Goal: Information Seeking & Learning: Learn about a topic

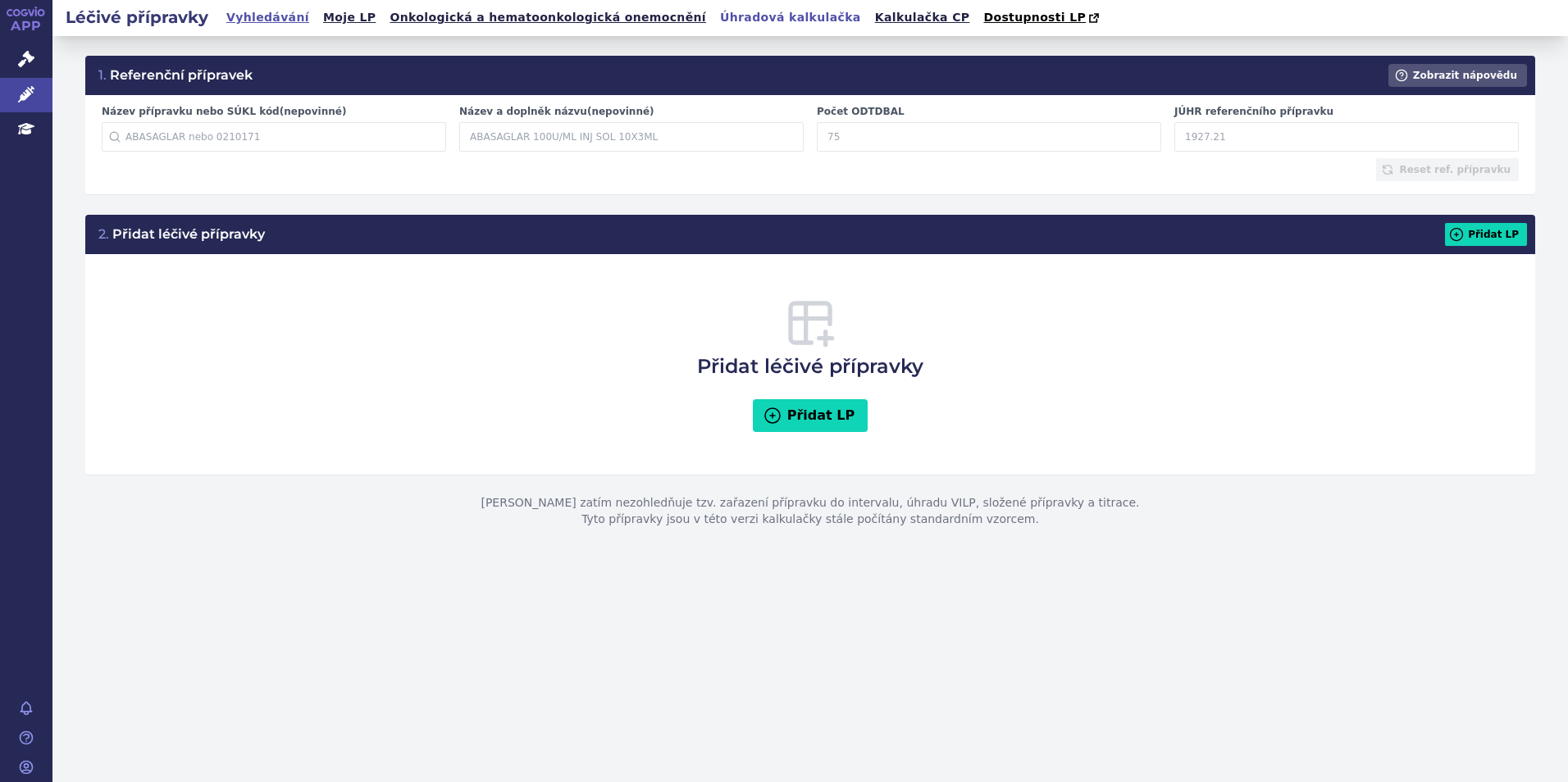
click at [252, 16] on link "Vyhledávání" at bounding box center [267, 18] width 93 height 22
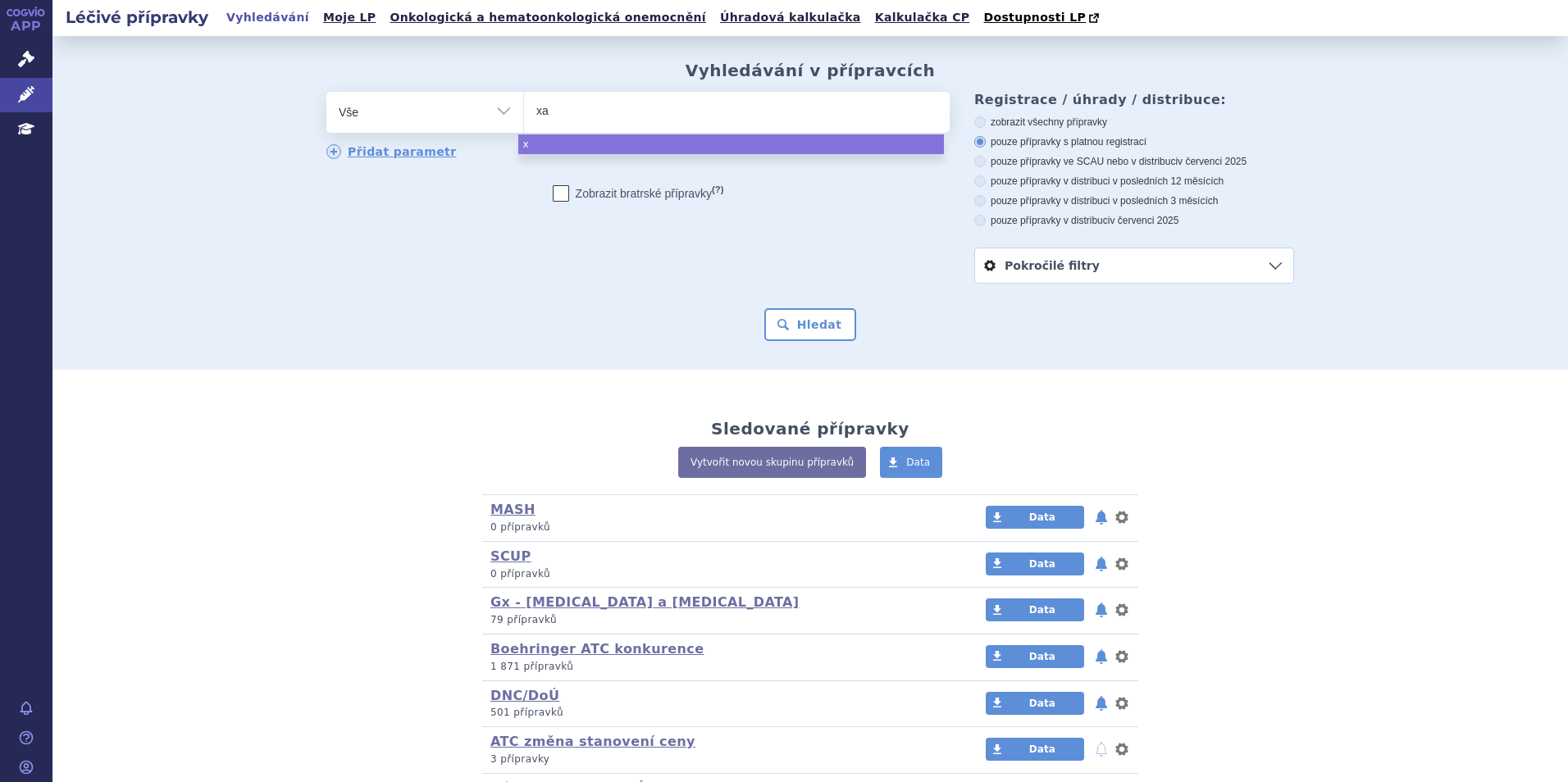
type input "xar"
type input "xare"
type input "xarelt"
type input "xarelto"
select select "xarelto"
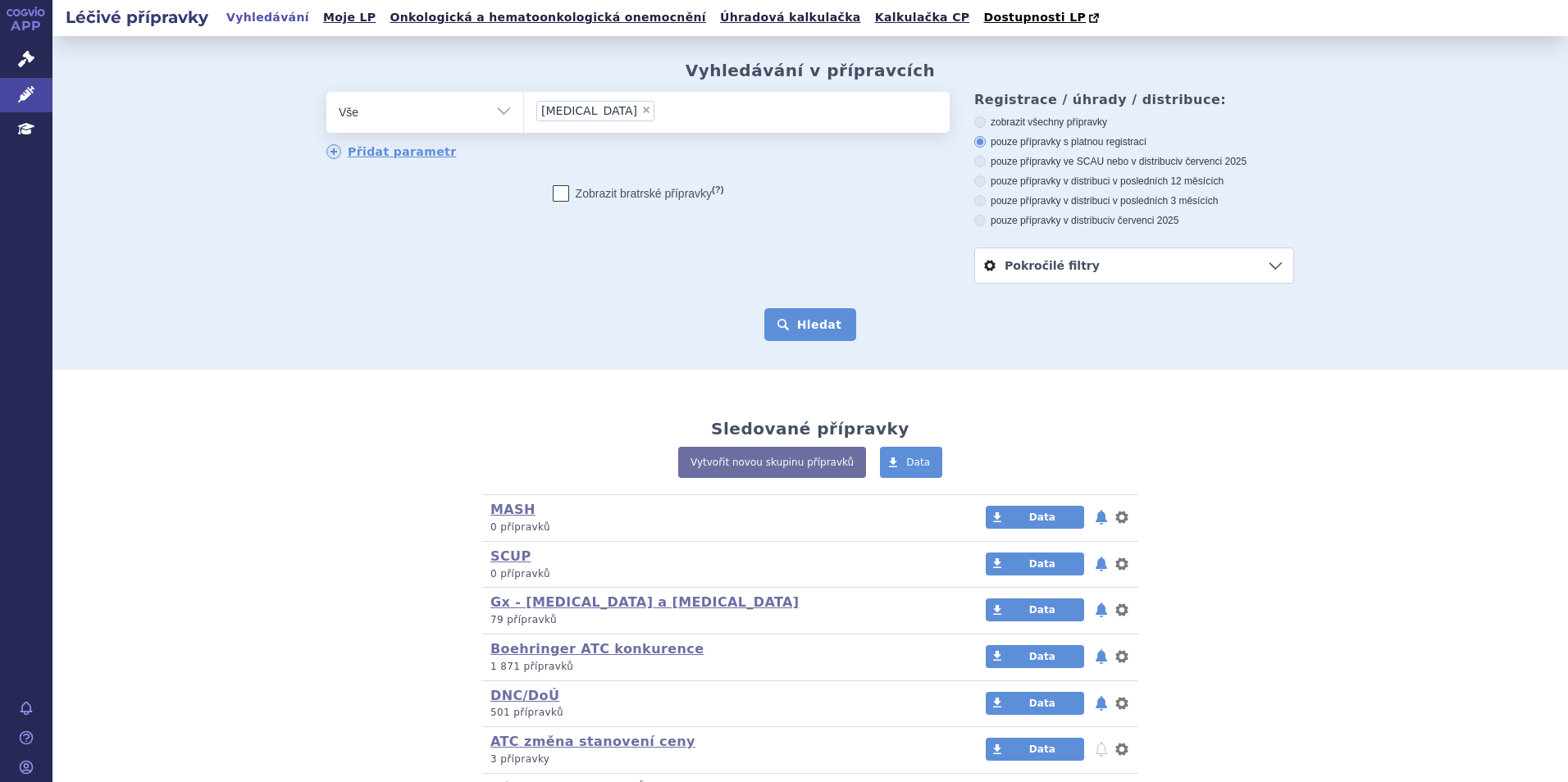
click at [800, 325] on button "Hledat" at bounding box center [811, 324] width 93 height 33
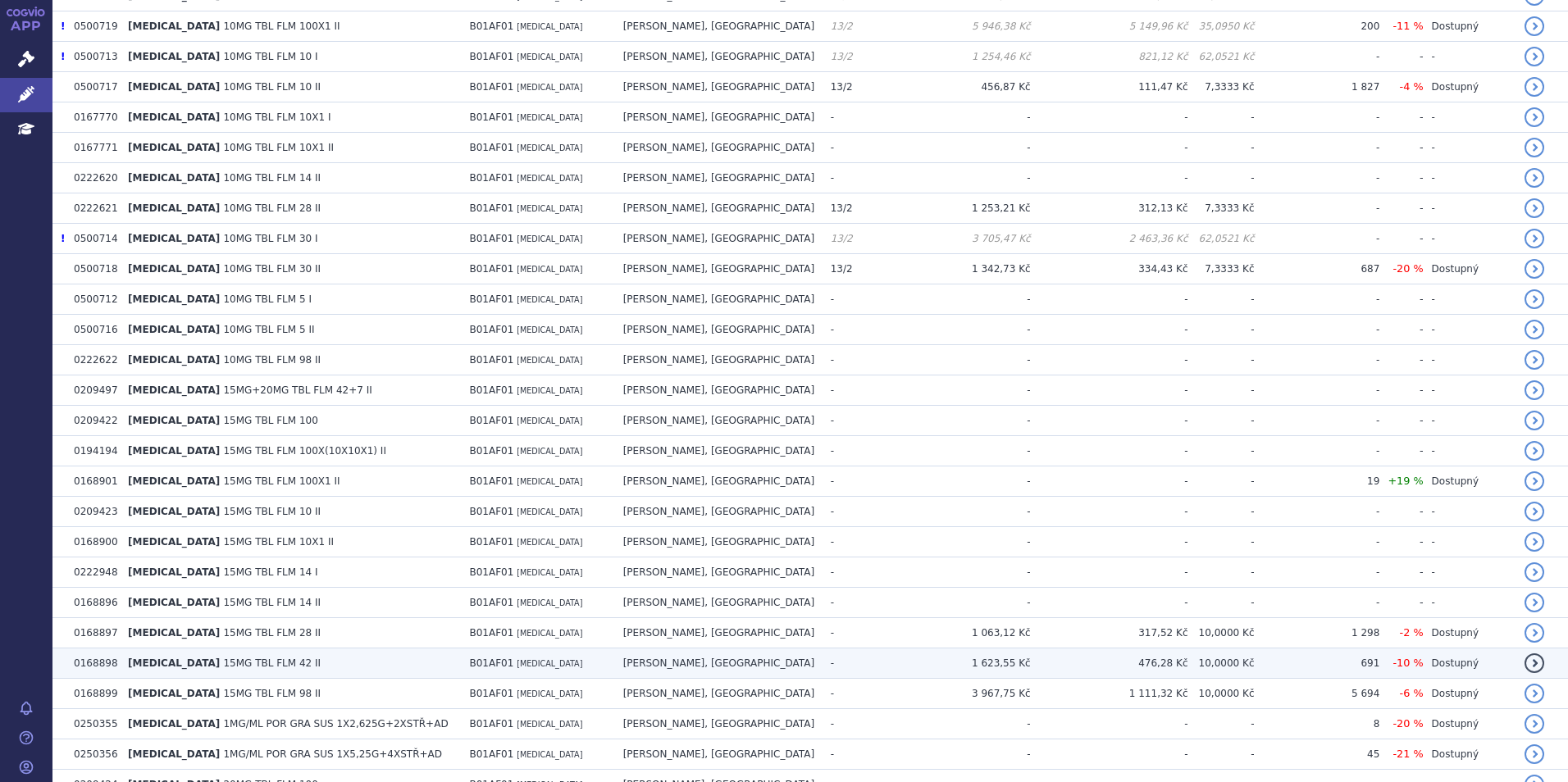
scroll to position [574, 0]
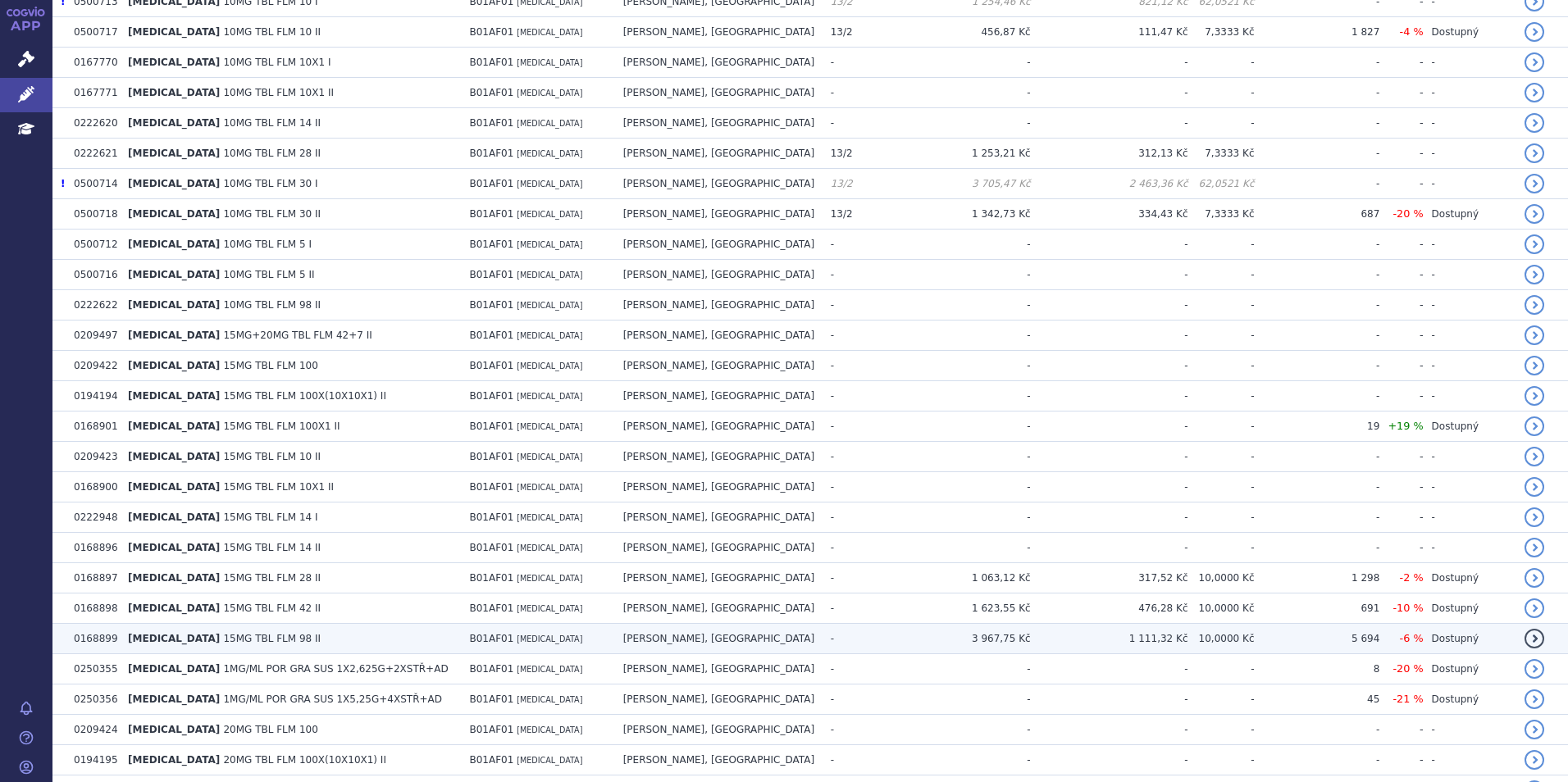
click at [372, 628] on td "XARELTO 15MG TBL FLM 98 II" at bounding box center [290, 639] width 341 height 31
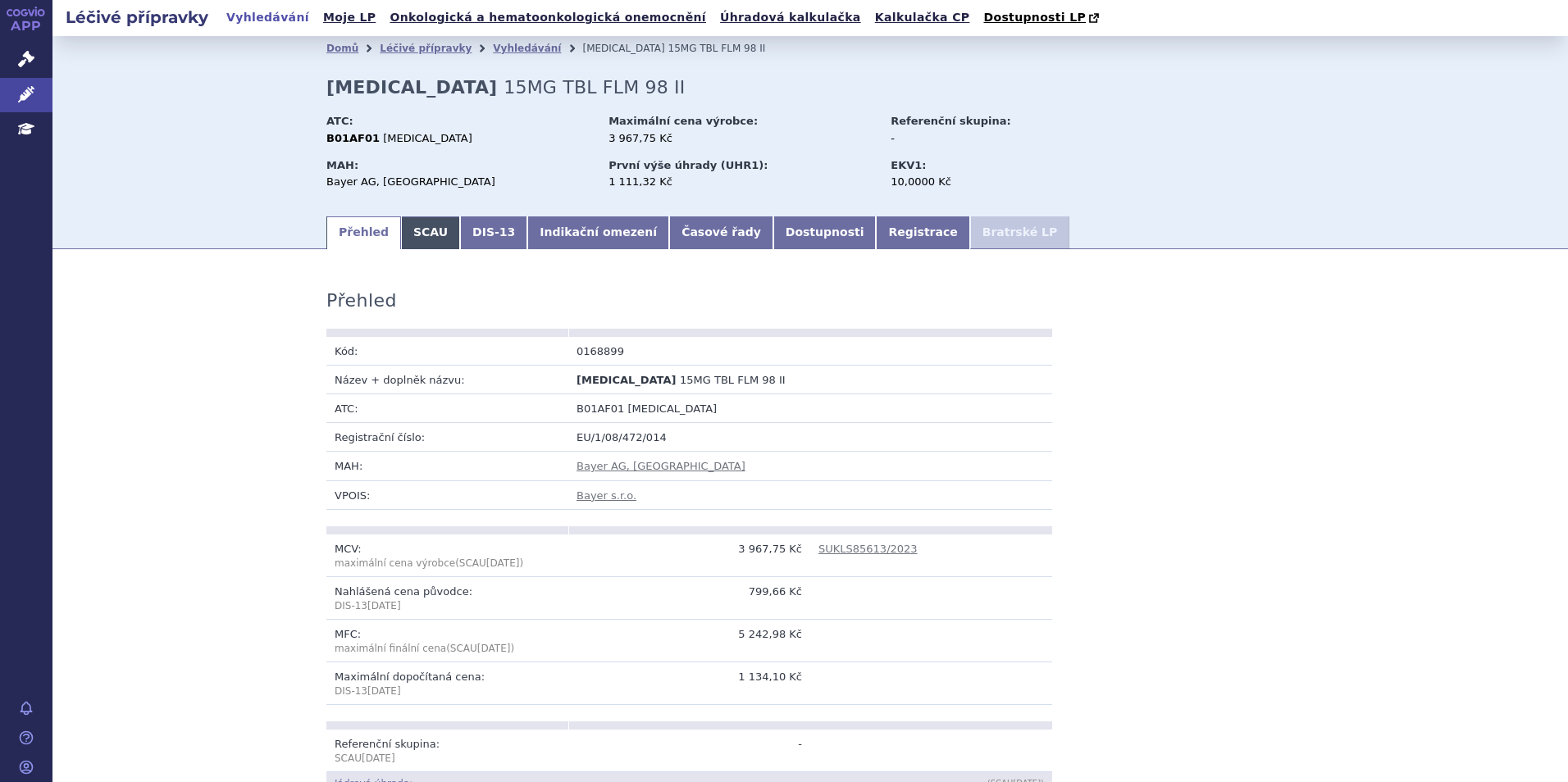
click at [419, 240] on link "SCAU" at bounding box center [431, 232] width 59 height 33
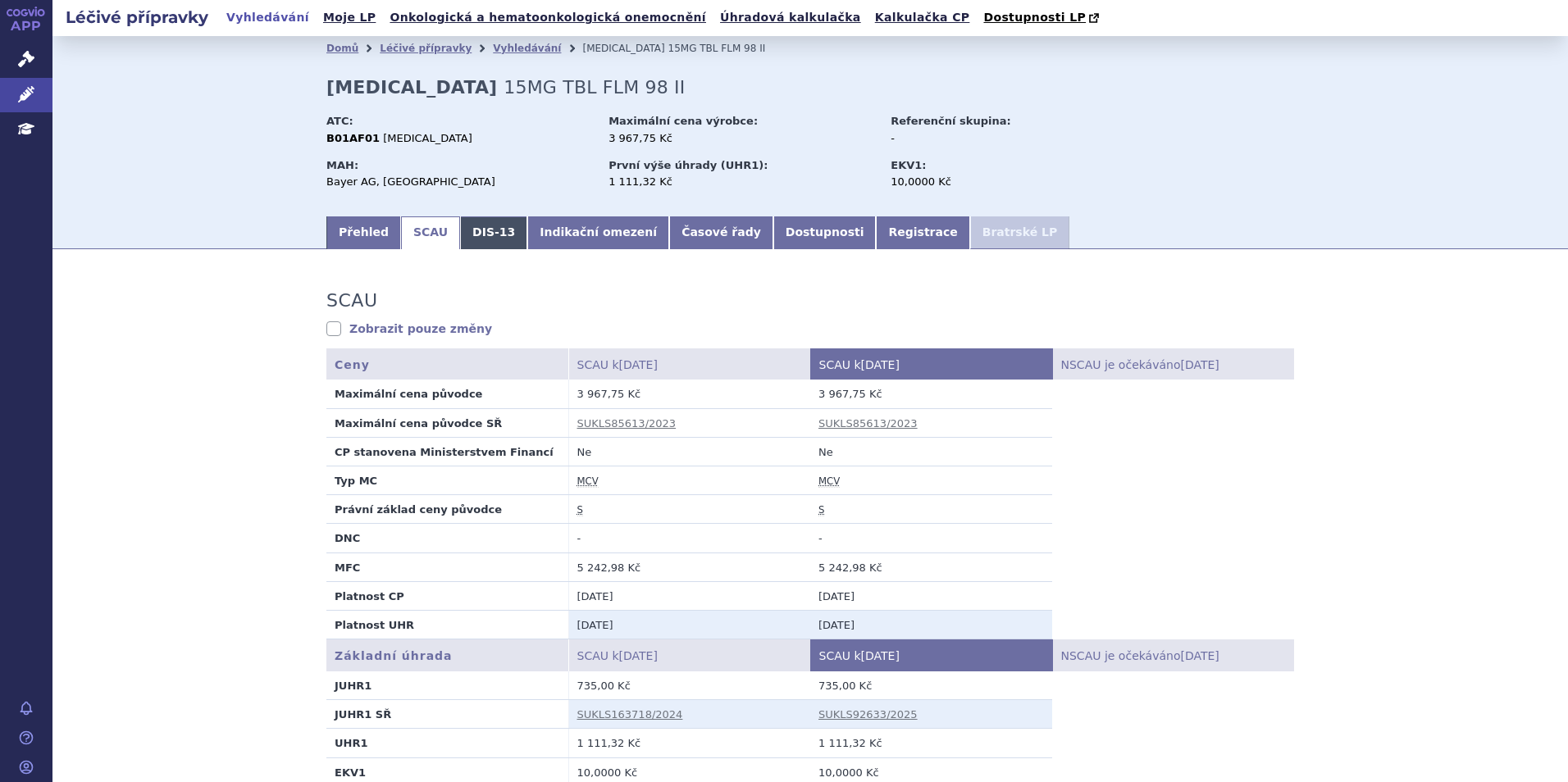
click at [474, 244] on link "DIS-13" at bounding box center [493, 232] width 67 height 33
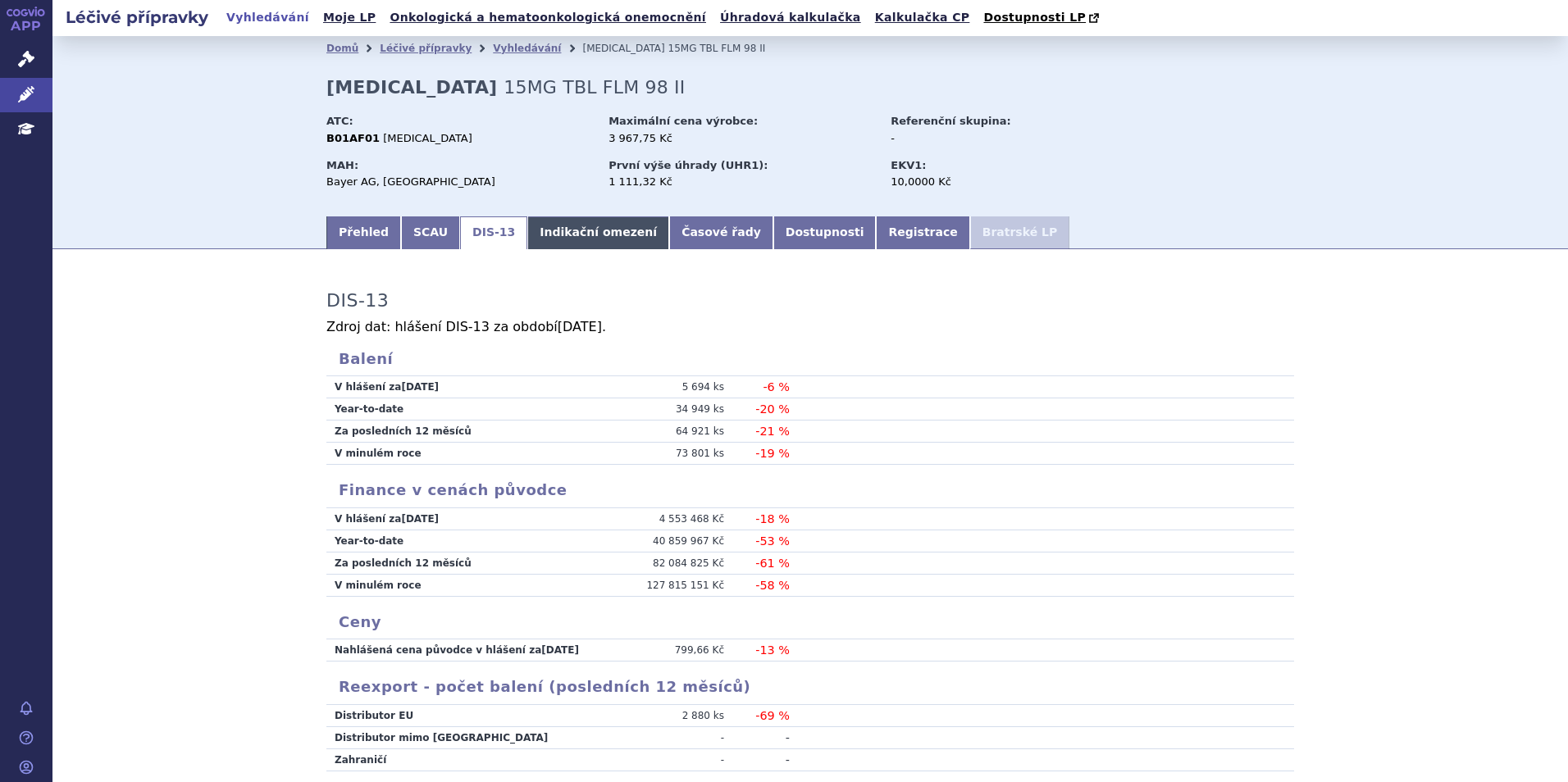
click at [572, 249] on link "Indikační omezení" at bounding box center [599, 232] width 142 height 33
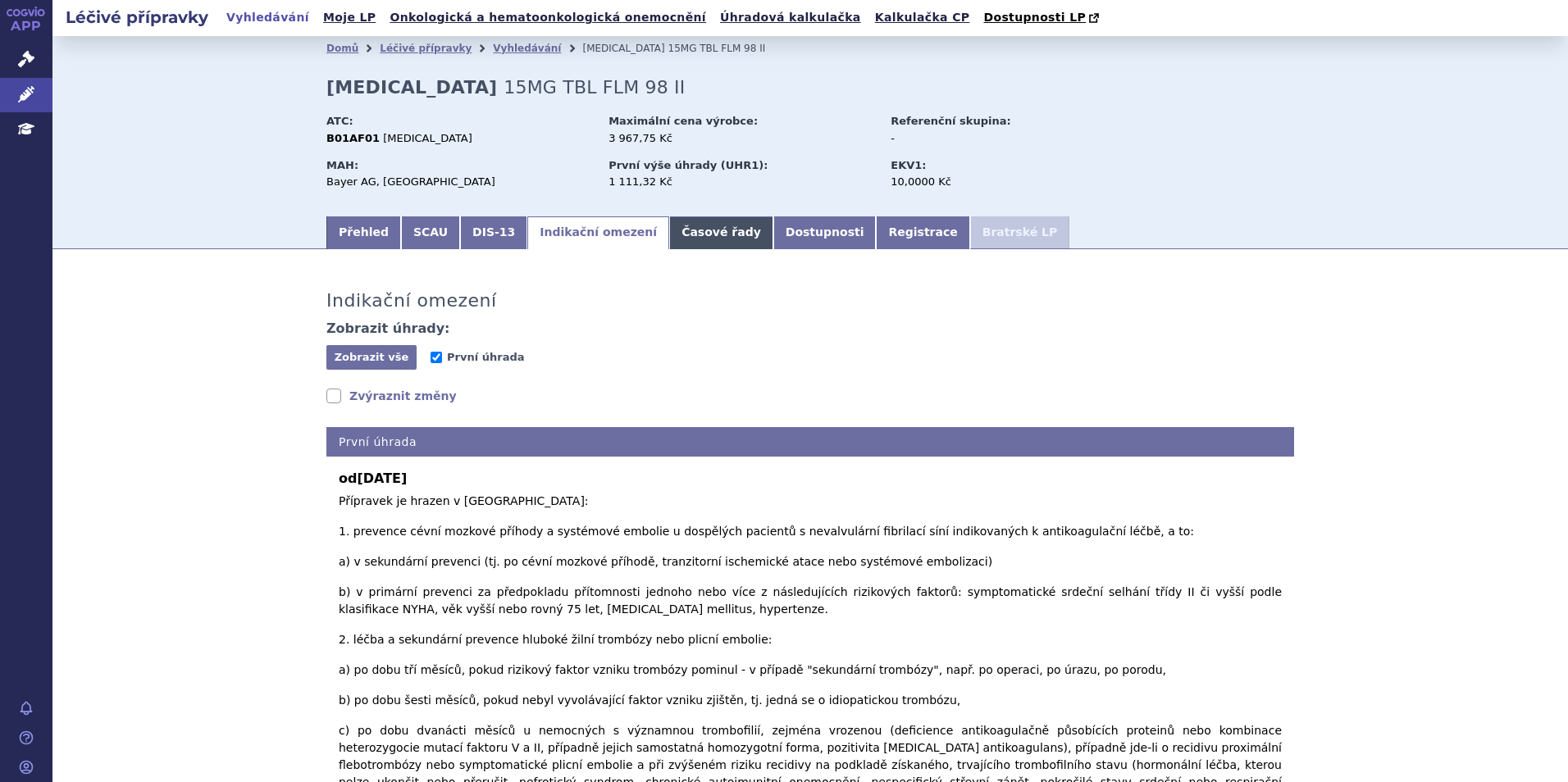
click at [669, 227] on link "Časové řady" at bounding box center [721, 232] width 105 height 33
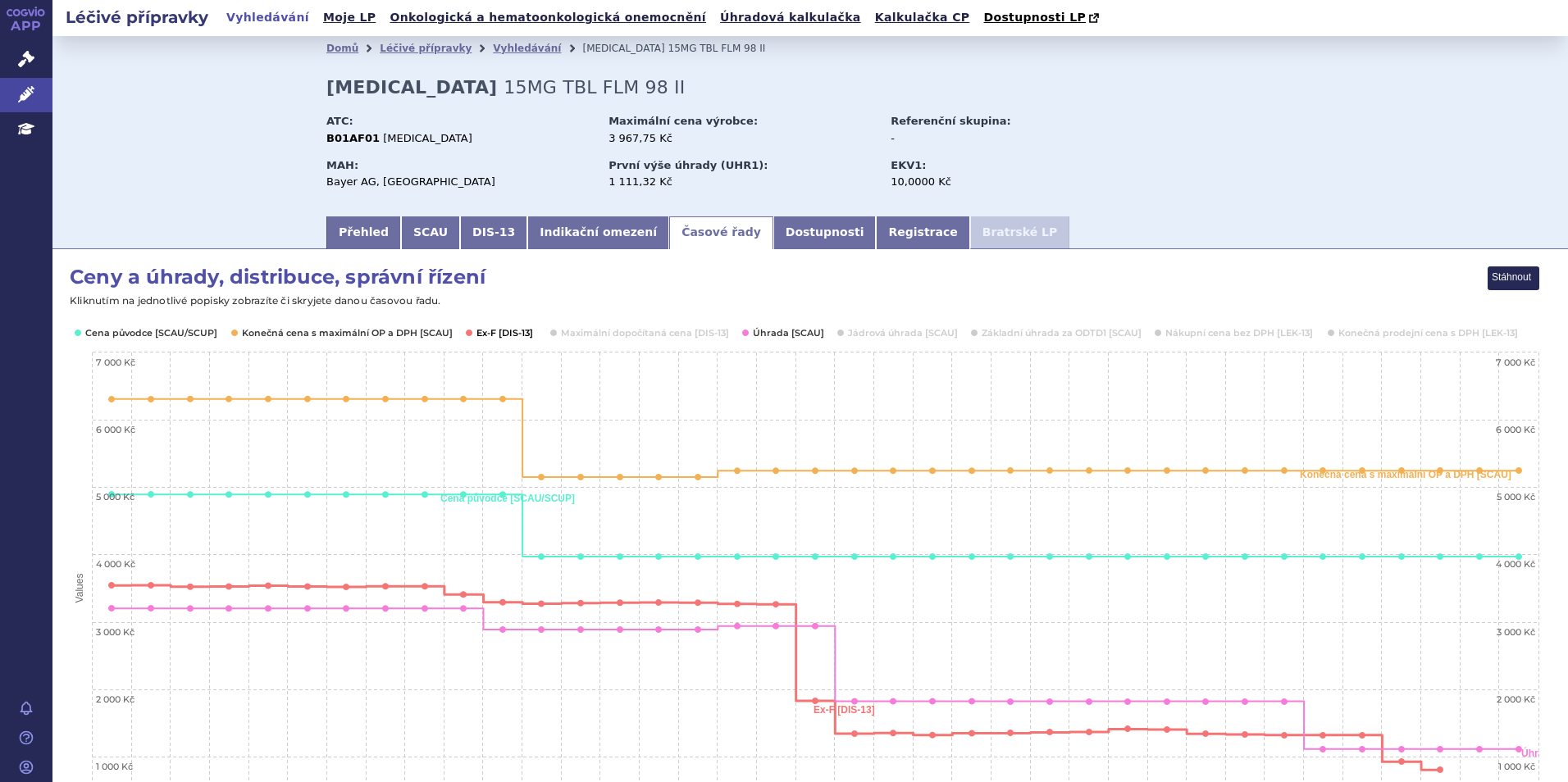
click at [505, 338] on button "Show Ex-F [DIS-13]" at bounding box center [505, 332] width 57 height 13
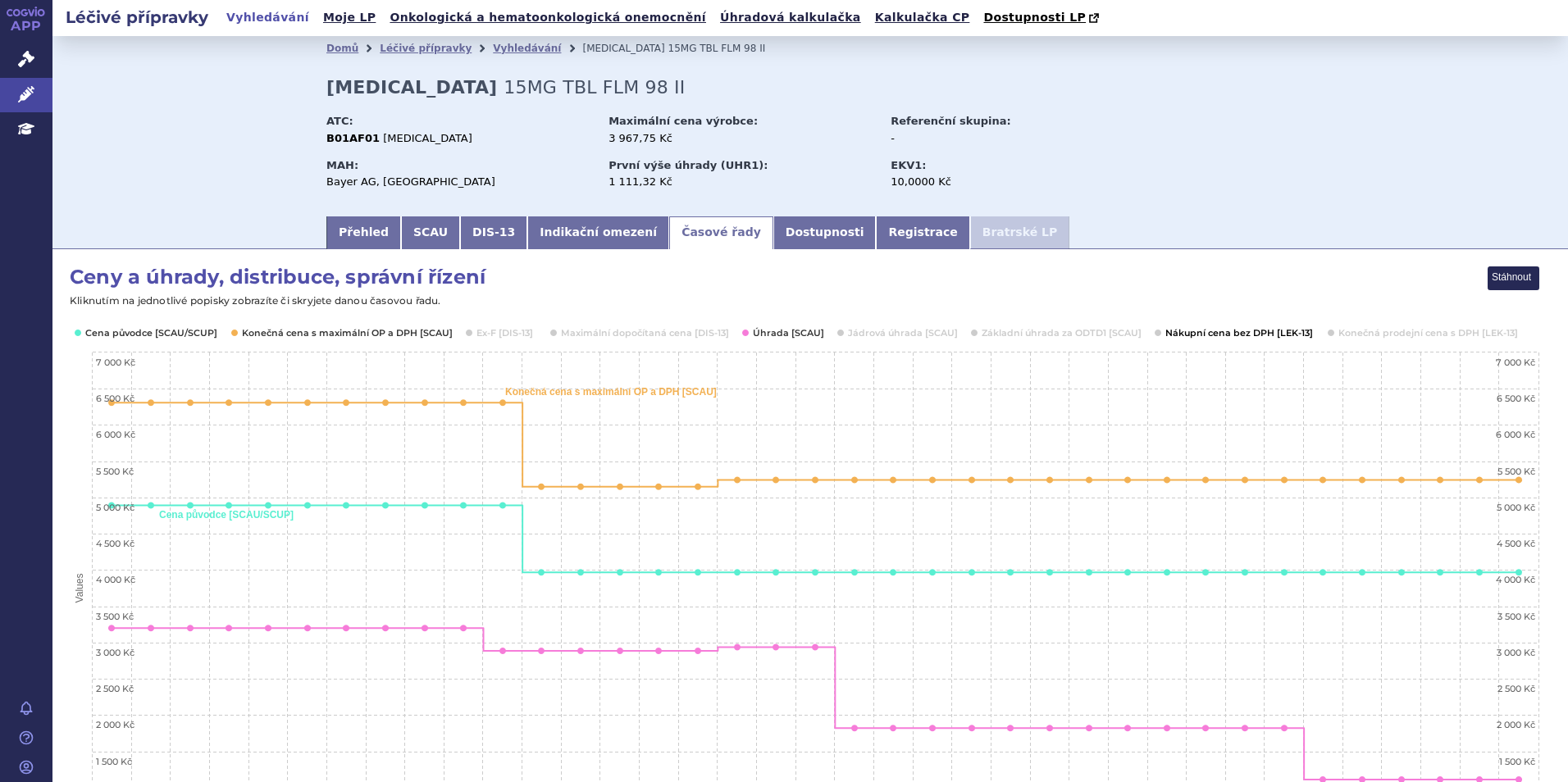
click at [1249, 331] on button "Show Nákupní cena bez DPH [LEK-13]" at bounding box center [1238, 332] width 146 height 13
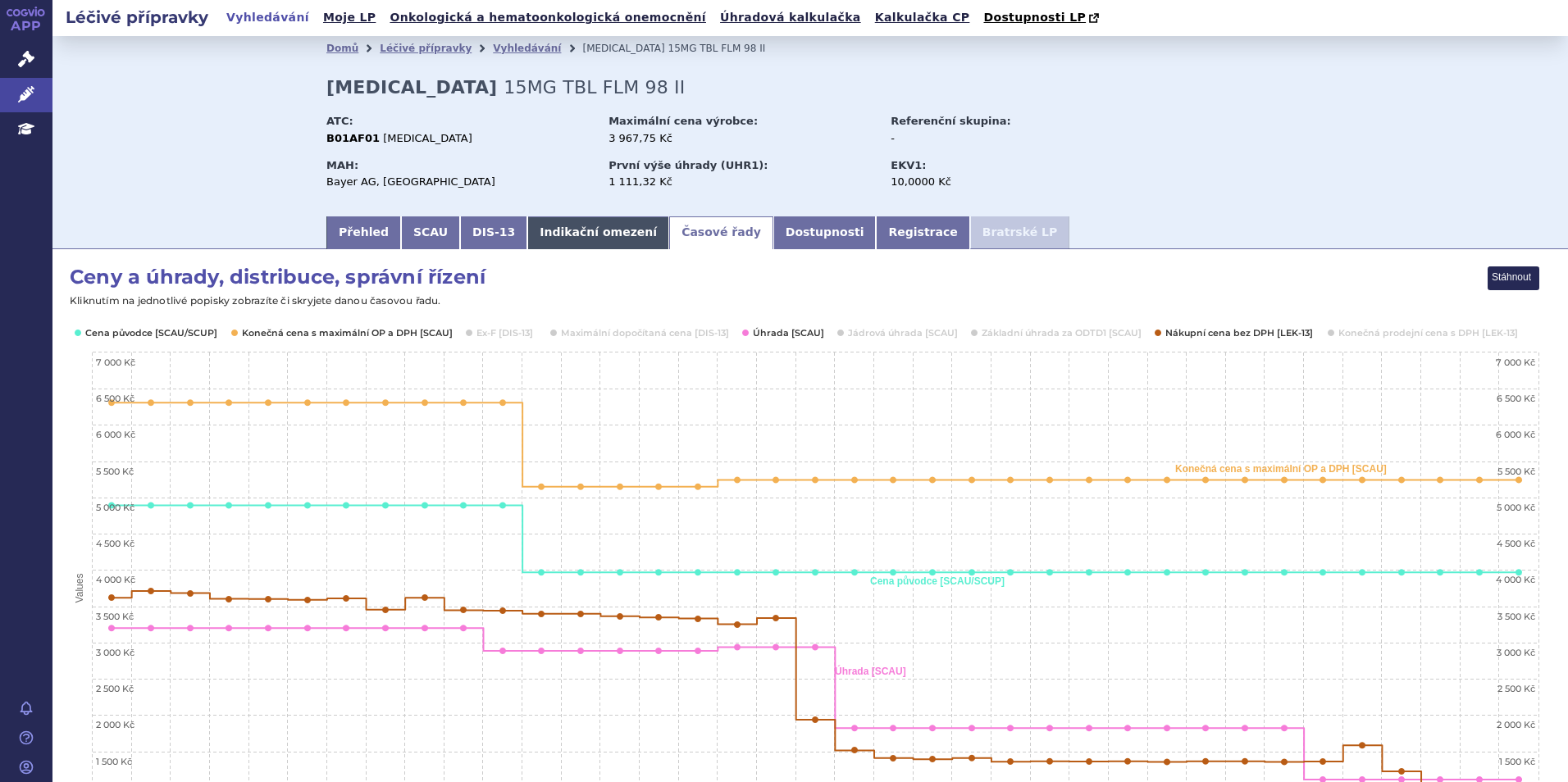
click at [595, 233] on link "Indikační omezení" at bounding box center [599, 232] width 142 height 33
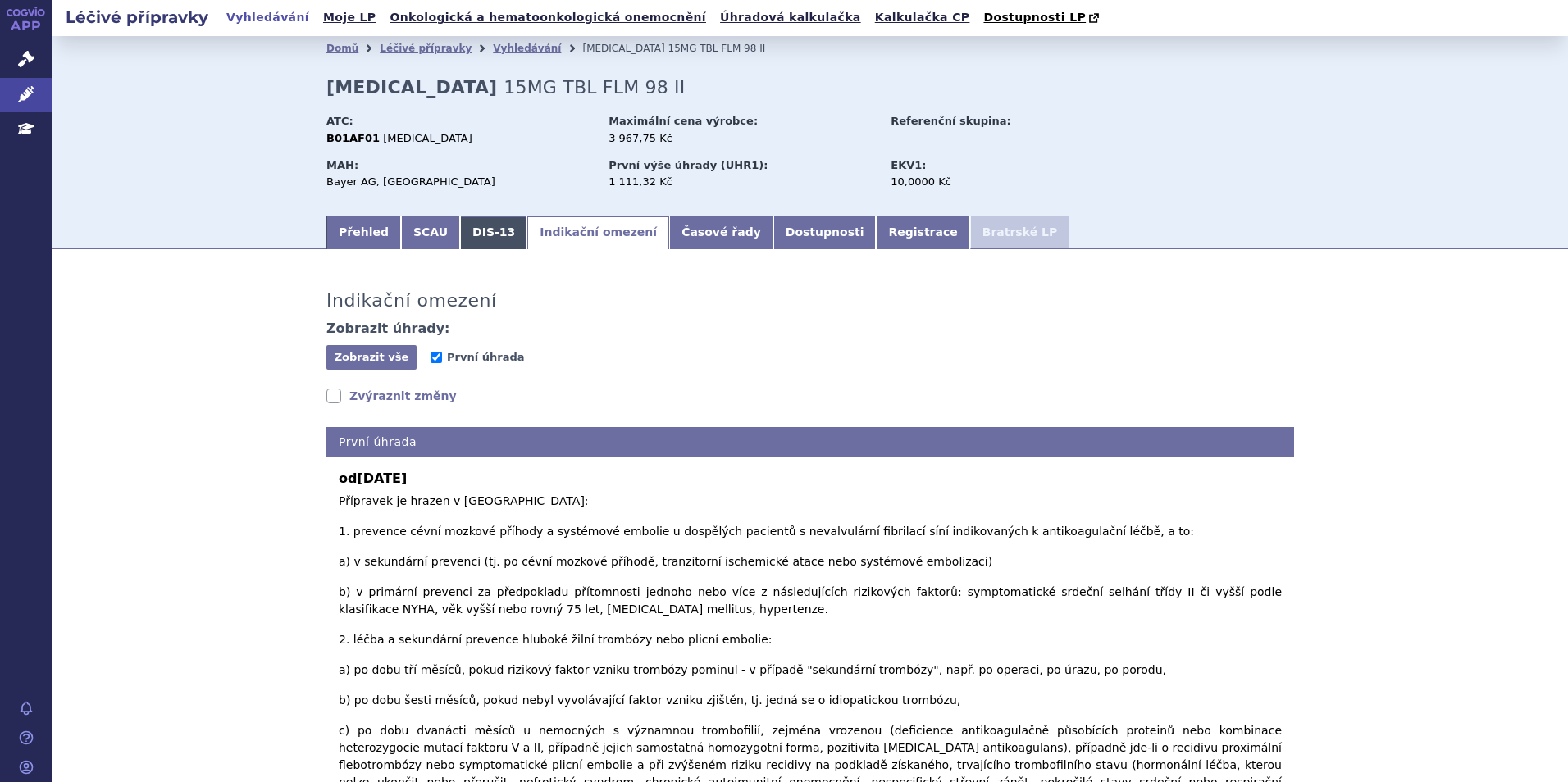
click at [460, 244] on link "DIS-13" at bounding box center [493, 232] width 67 height 33
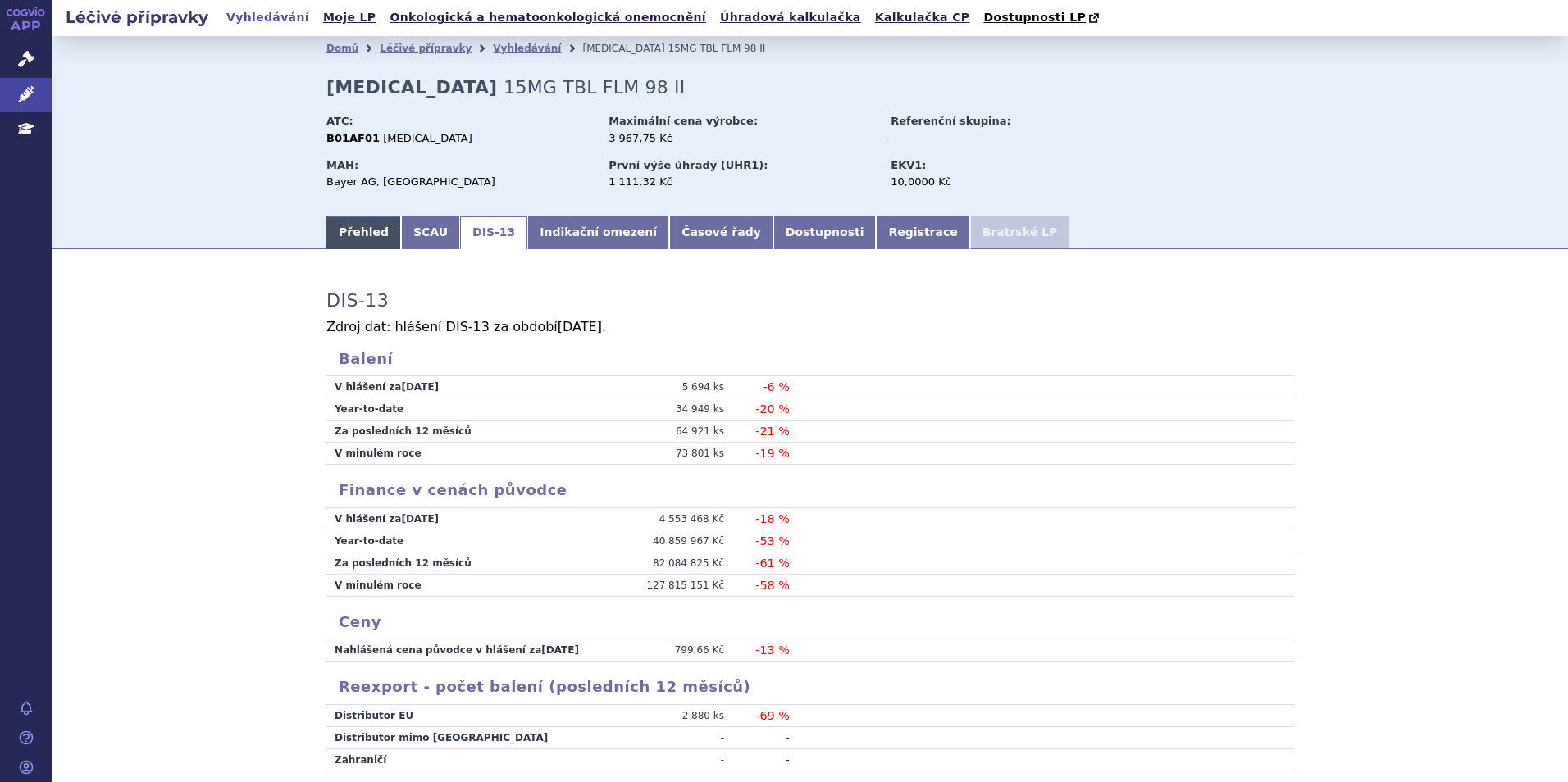
click at [384, 233] on link "Přehled" at bounding box center [364, 232] width 75 height 33
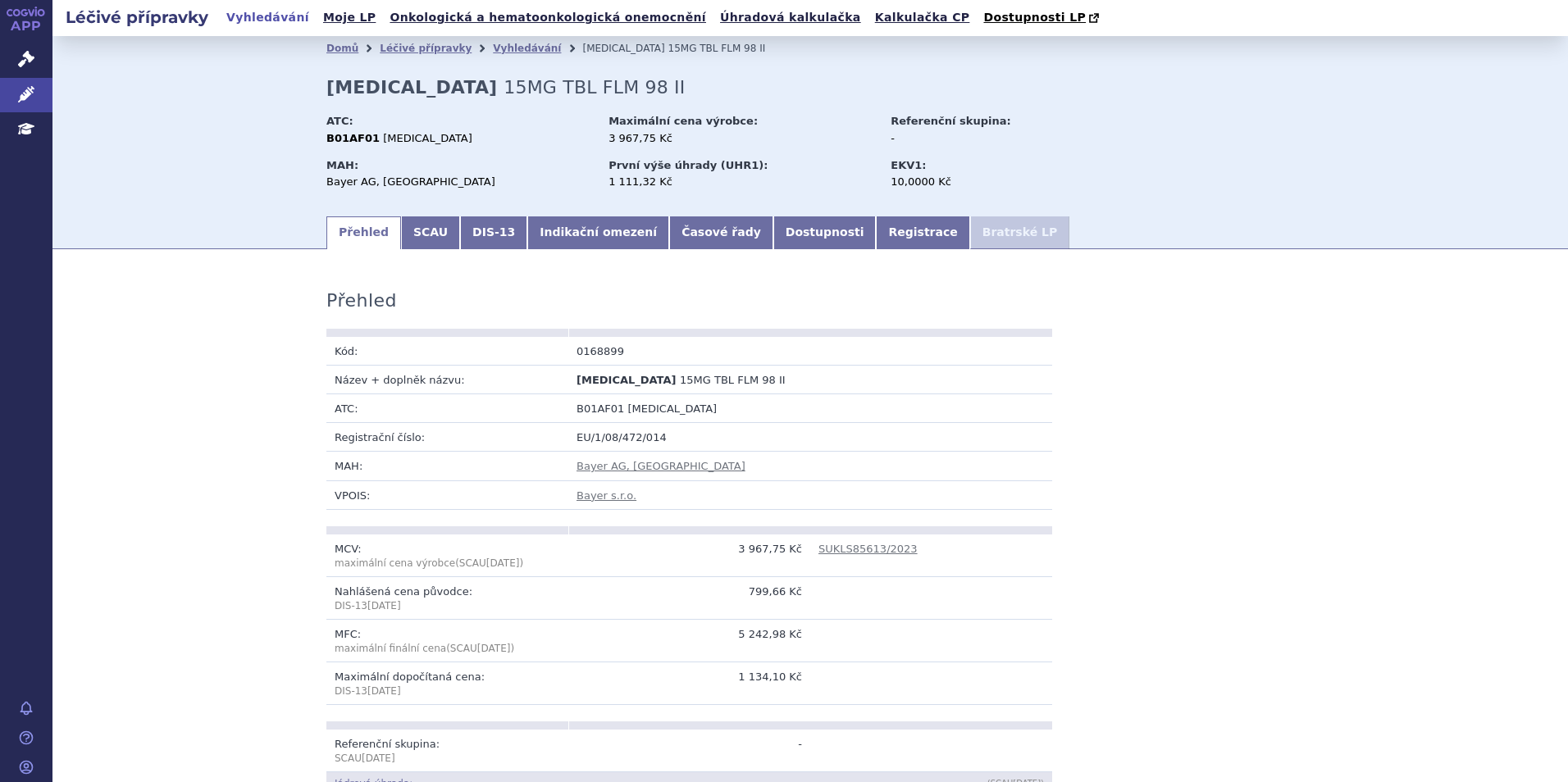
click at [358, 241] on link "Přehled" at bounding box center [364, 232] width 75 height 33
click at [401, 231] on link "SCAU" at bounding box center [431, 232] width 59 height 33
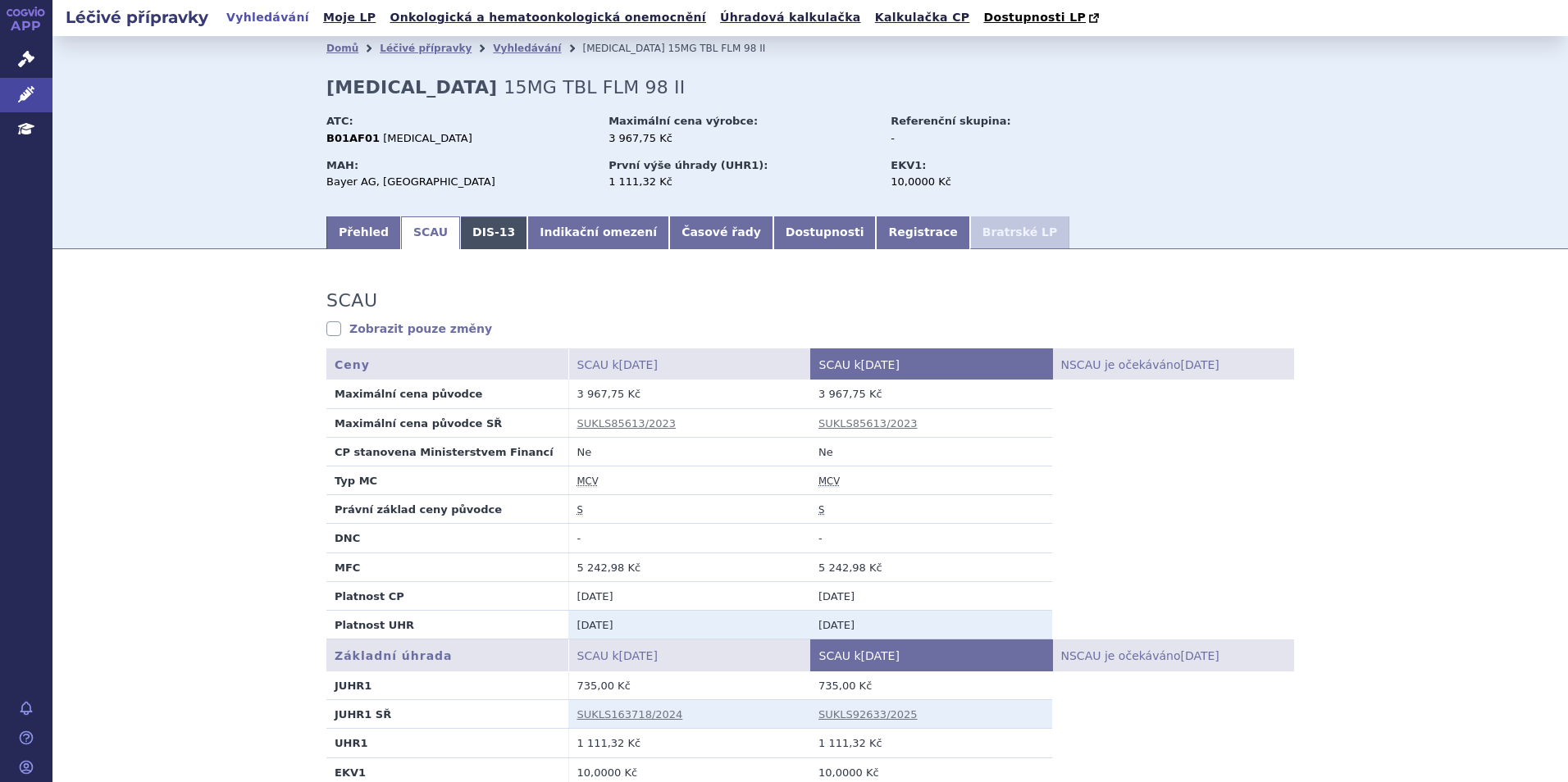
drag, startPoint x: 469, startPoint y: 243, endPoint x: 499, endPoint y: 241, distance: 30.1
click at [469, 243] on link "DIS-13" at bounding box center [493, 232] width 67 height 33
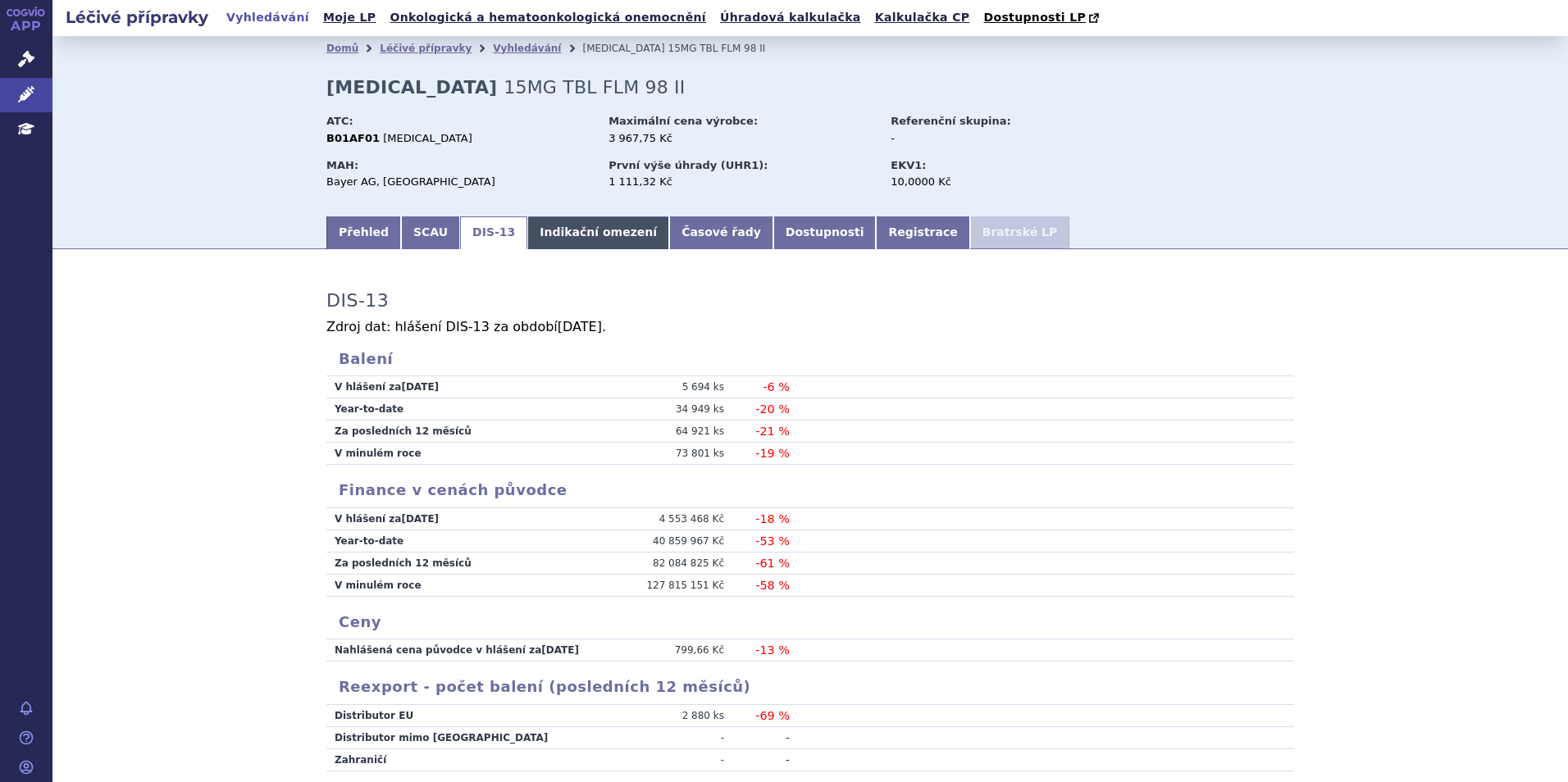
click at [571, 246] on link "Indikační omezení" at bounding box center [599, 232] width 142 height 33
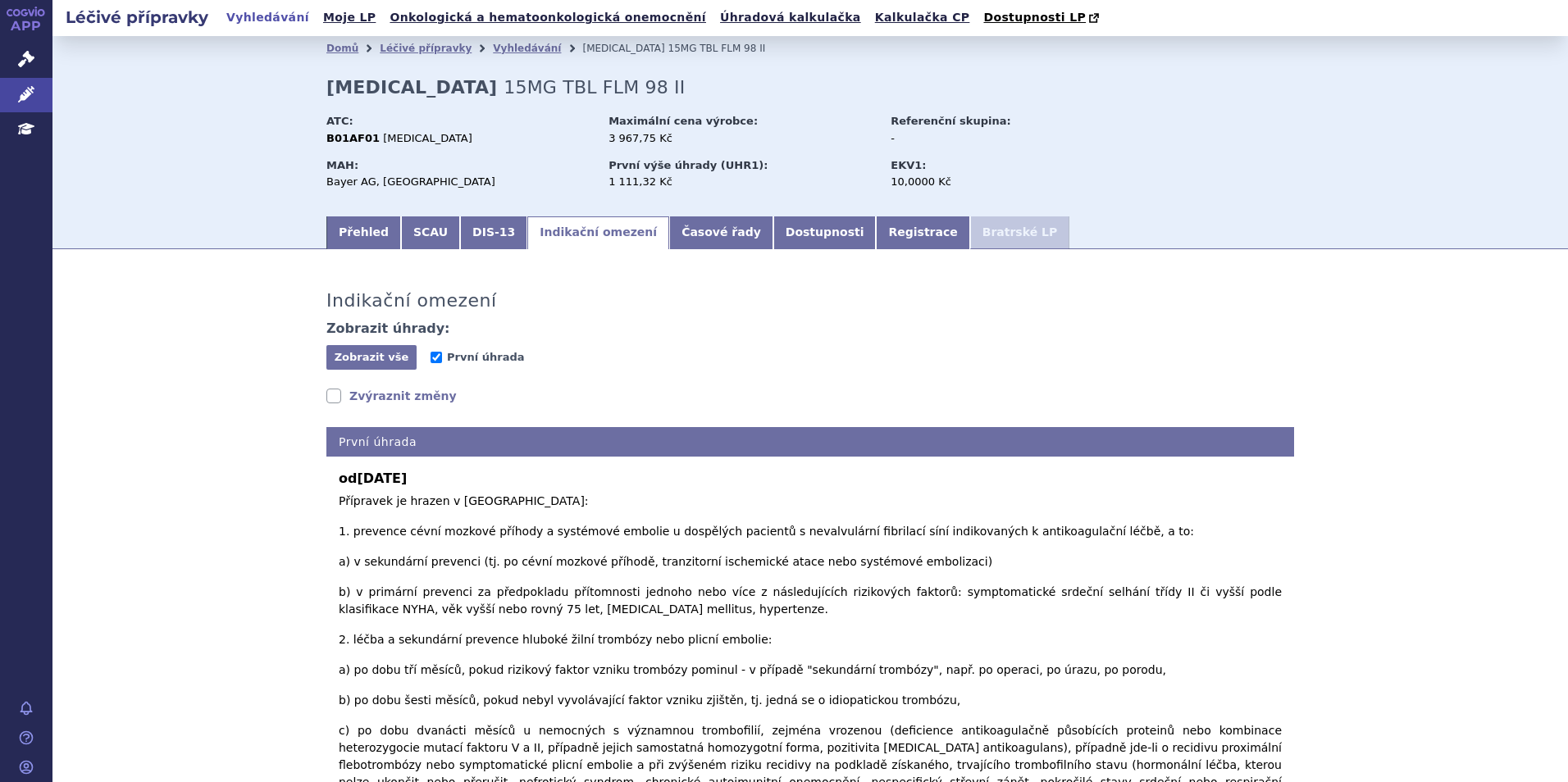
click at [408, 403] on link "Zvýraznit změny" at bounding box center [392, 395] width 130 height 17
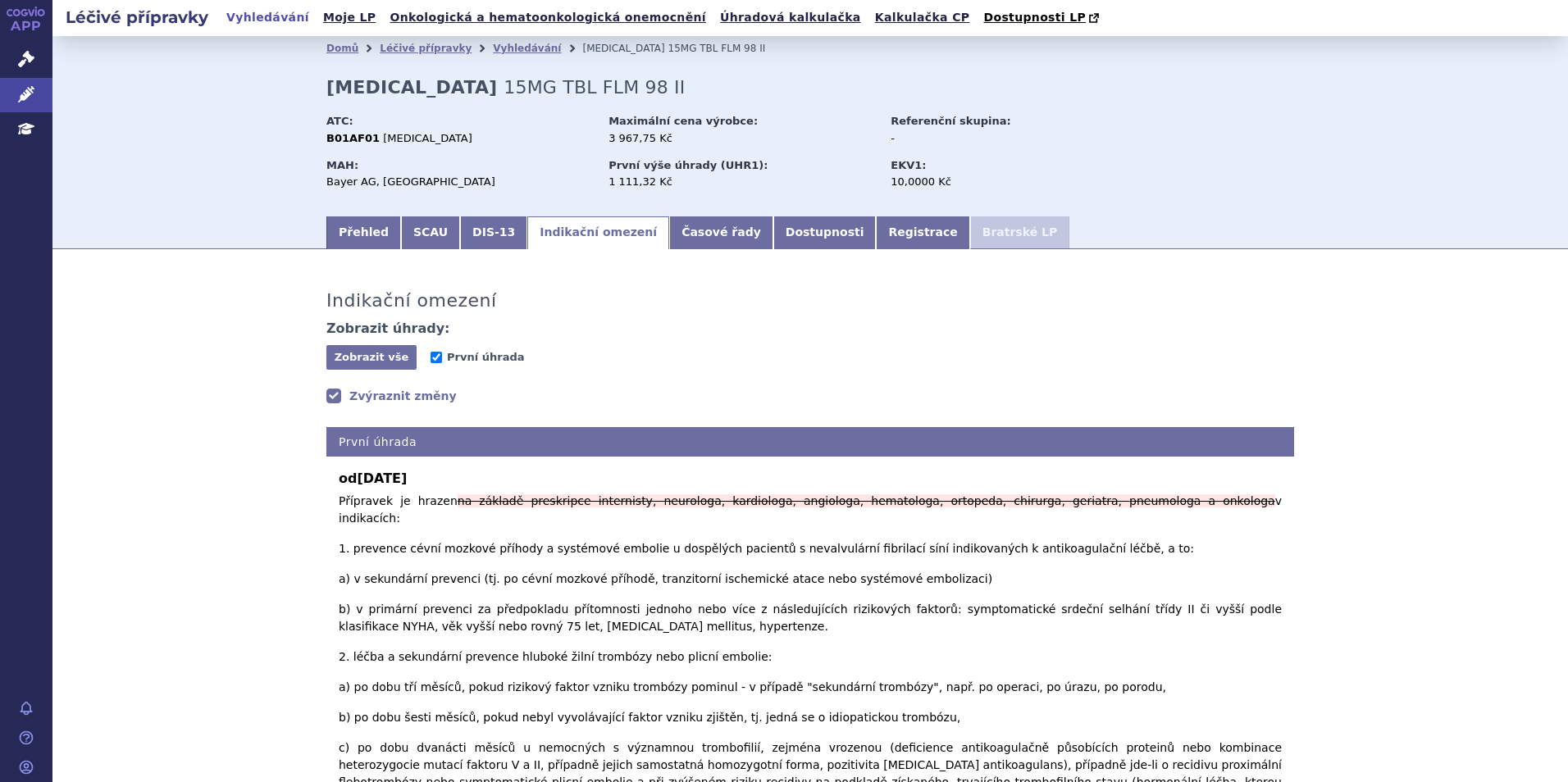
click at [402, 397] on link "Zvýraznit změny" at bounding box center [392, 395] width 130 height 17
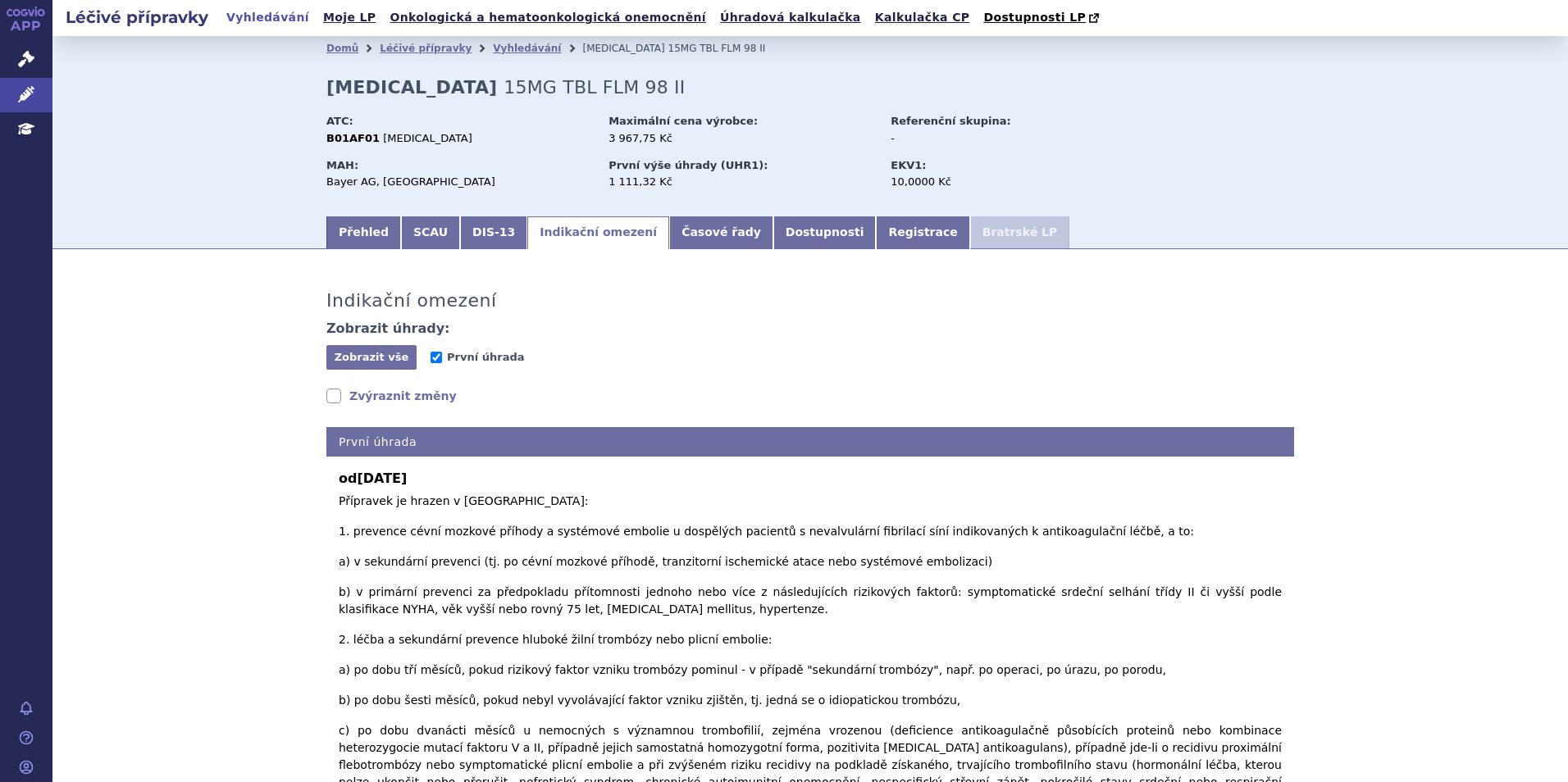
click at [402, 397] on link "Zvýraznit změny" at bounding box center [392, 395] width 130 height 17
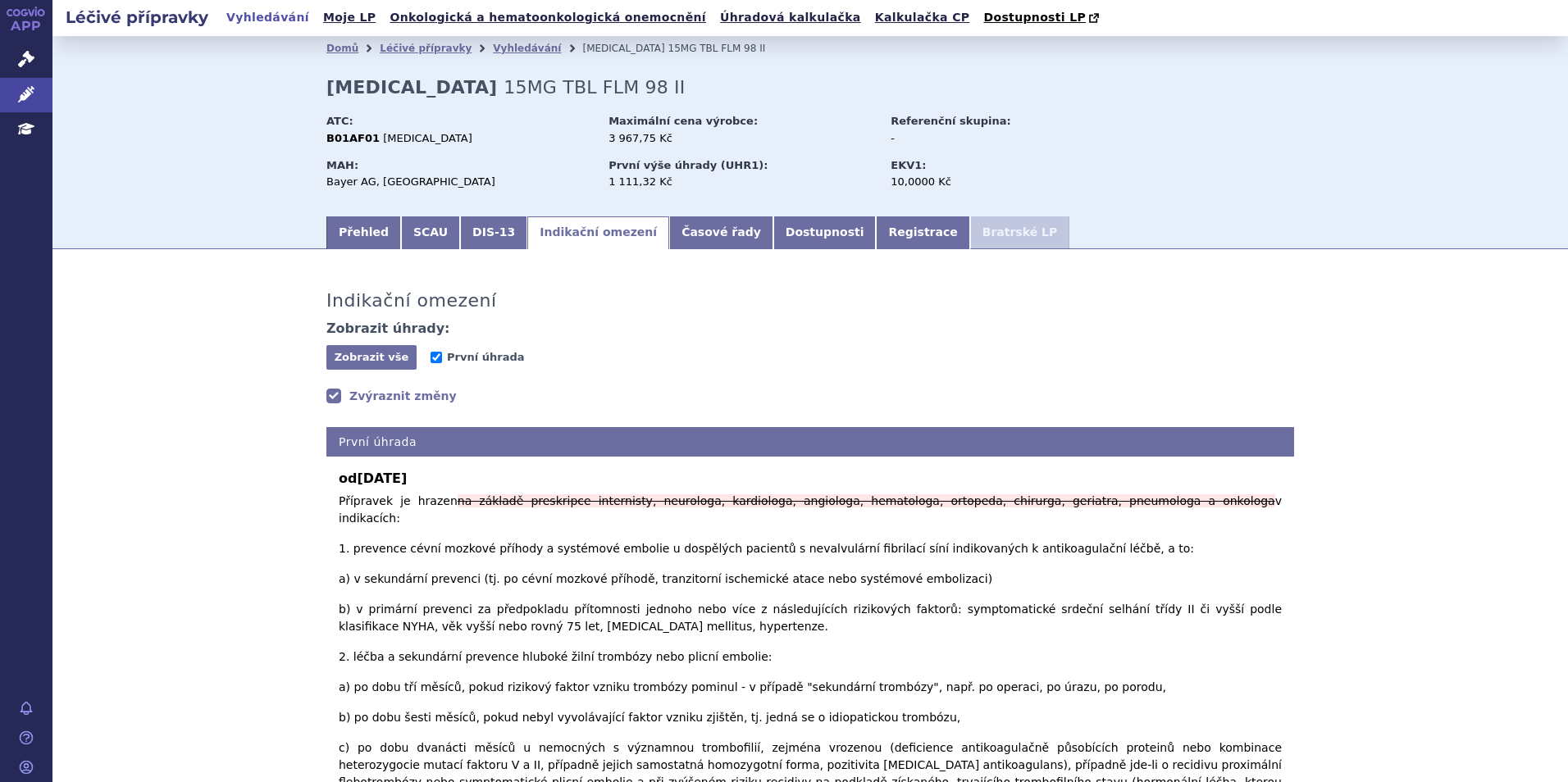
click at [402, 397] on link "Zvýraznit změny" at bounding box center [392, 395] width 130 height 17
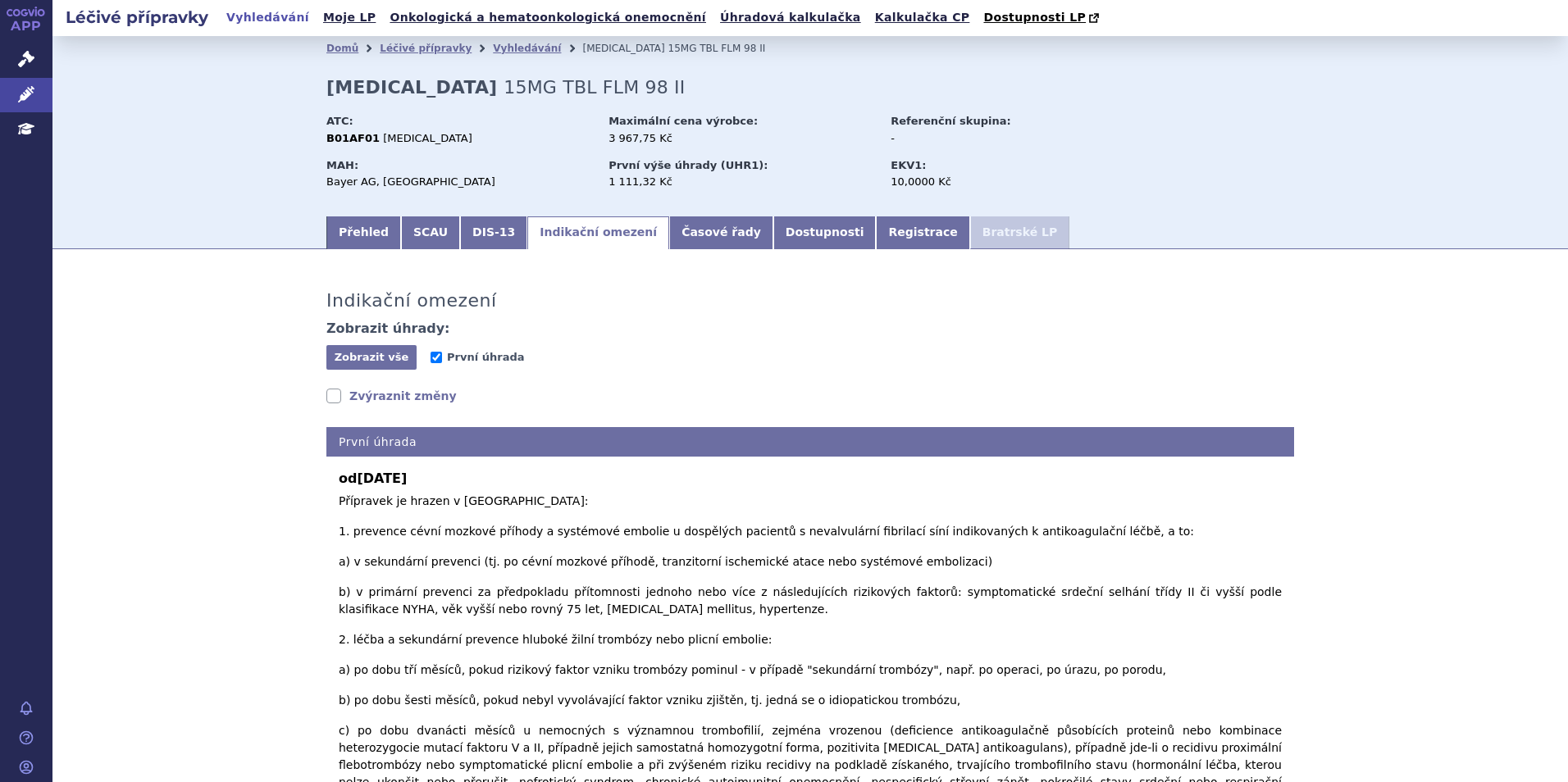
click at [404, 397] on link "Zvýraznit změny" at bounding box center [392, 395] width 130 height 17
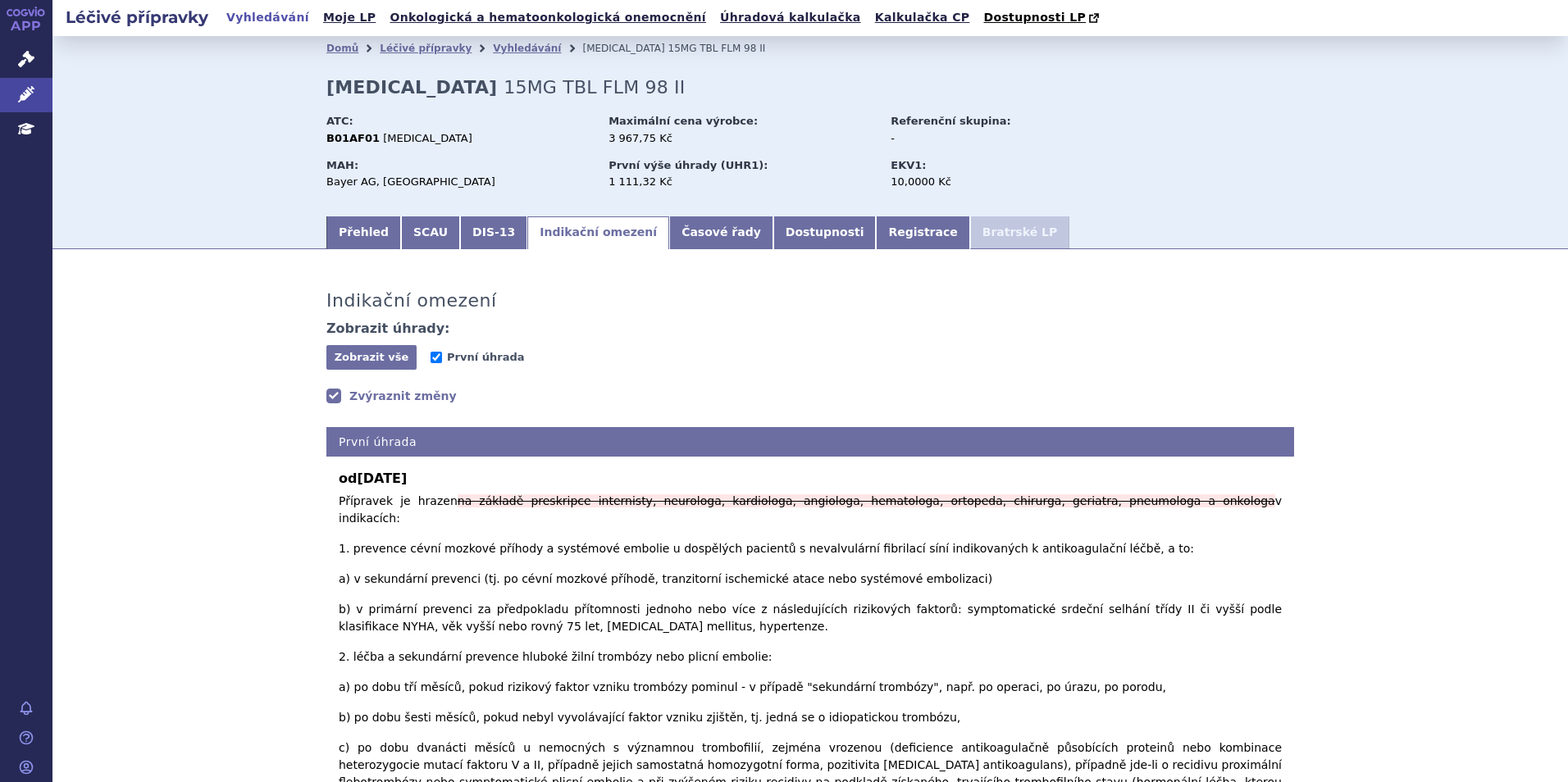
click at [404, 397] on link "Zvýraznit změny" at bounding box center [392, 395] width 130 height 17
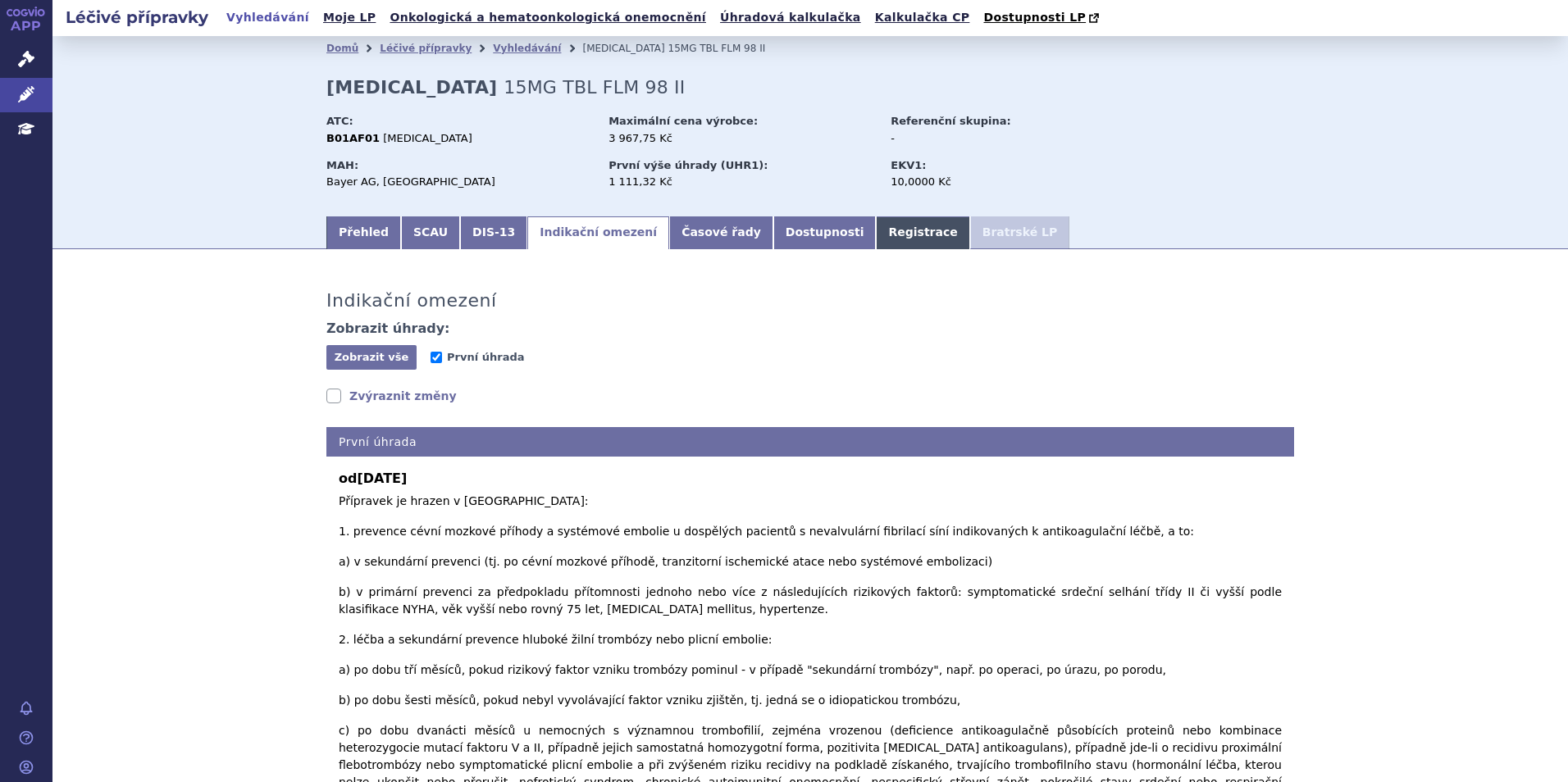
click at [876, 241] on link "Registrace" at bounding box center [922, 232] width 94 height 33
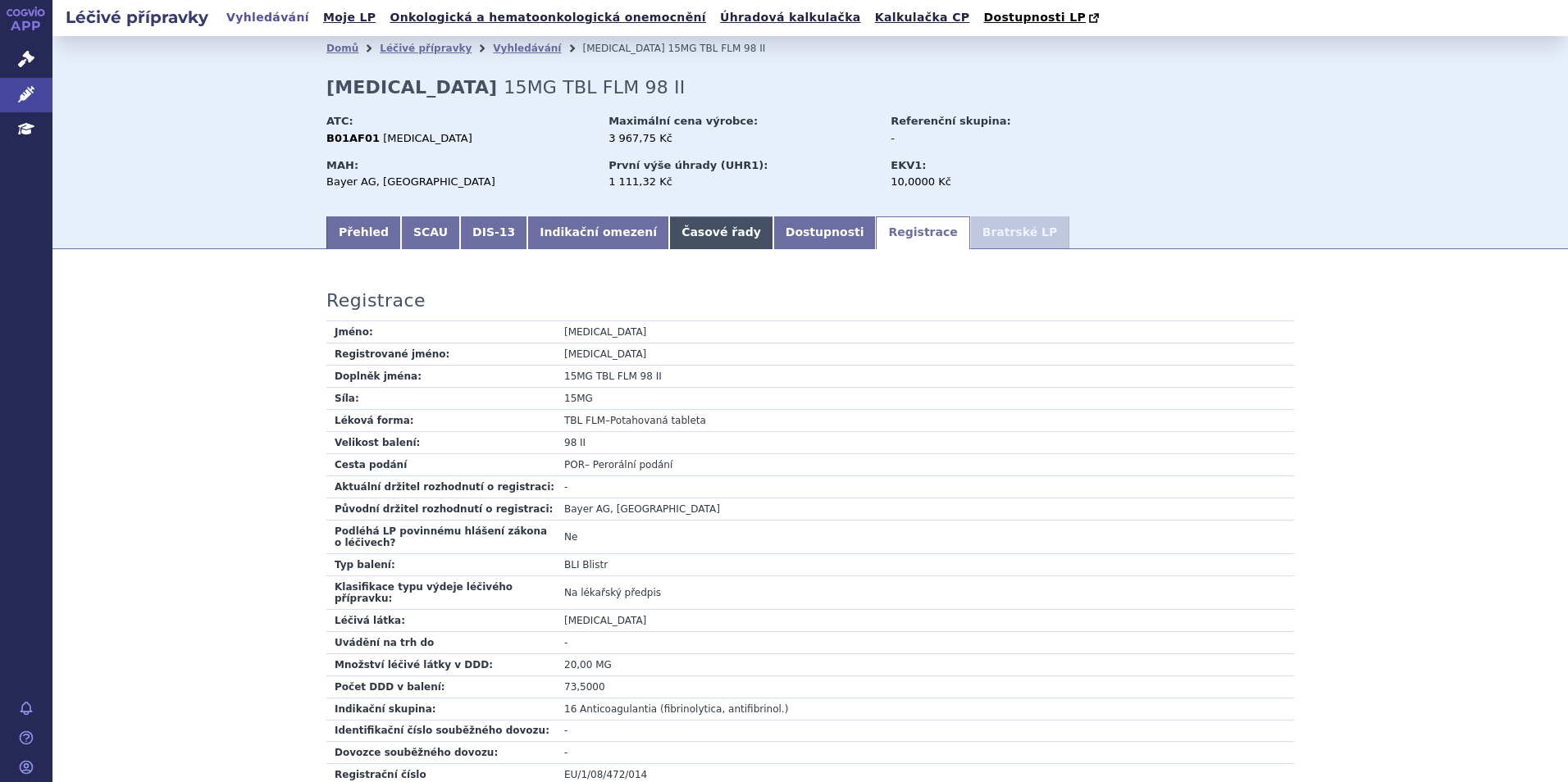
click at [669, 240] on link "Časové řady" at bounding box center [721, 232] width 105 height 33
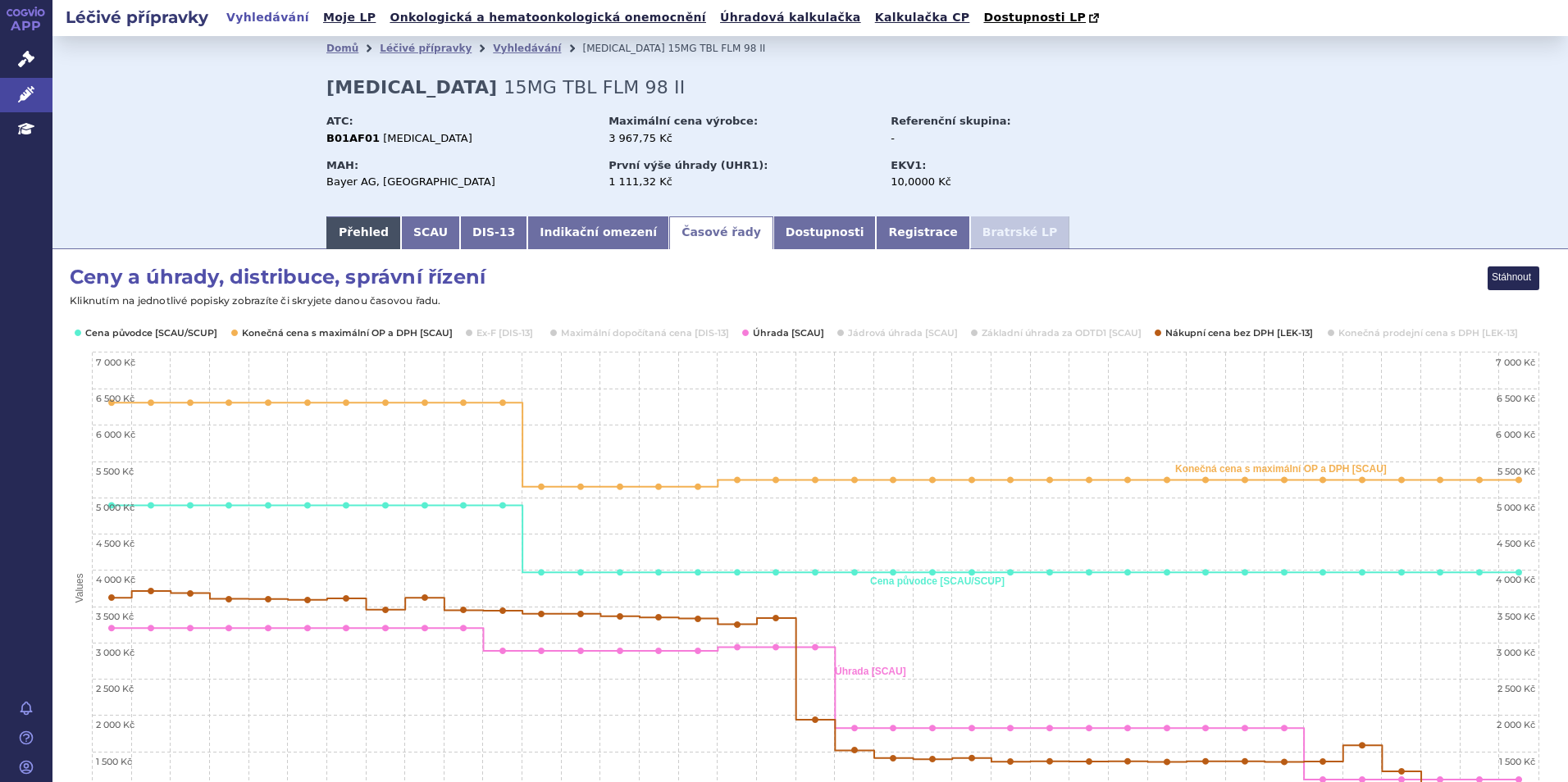
click at [361, 241] on link "Přehled" at bounding box center [364, 232] width 75 height 33
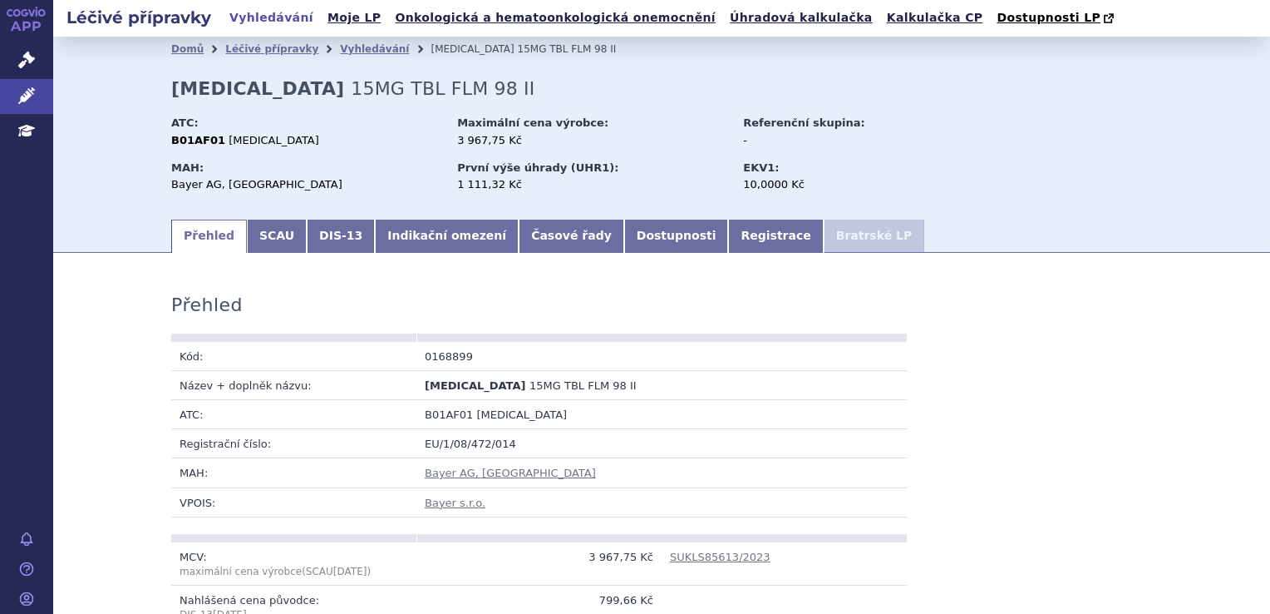
click at [1113, 245] on ul "Přehled SCAU DIS-13 Indikační omezení Časové řady Dostupnosti Registrace Bratrs…" at bounding box center [661, 235] width 981 height 35
